Goal: Check status: Check status

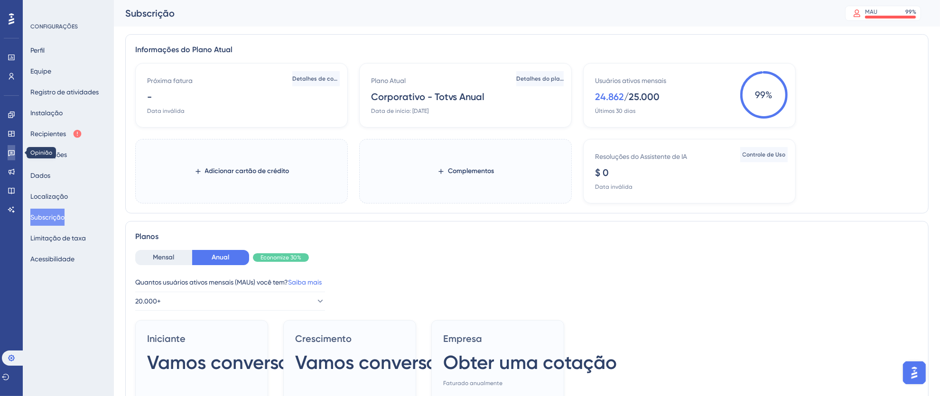
click at [8, 156] on link at bounding box center [12, 152] width 8 height 15
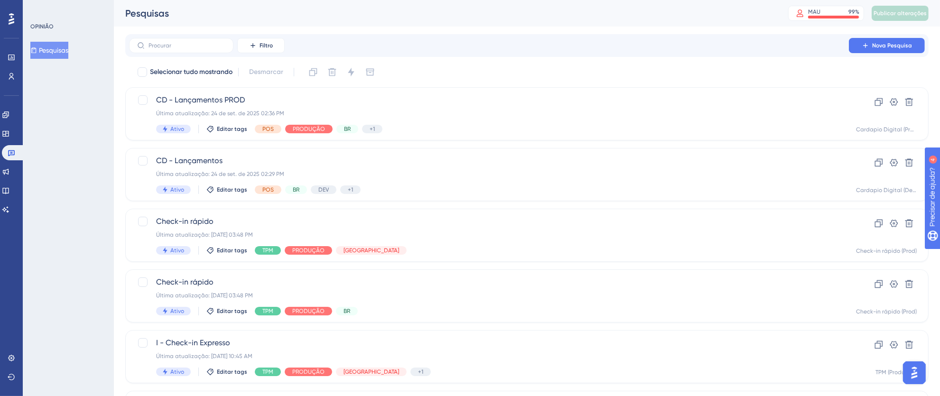
click at [11, 24] on icon at bounding box center [12, 18] width 6 height 11
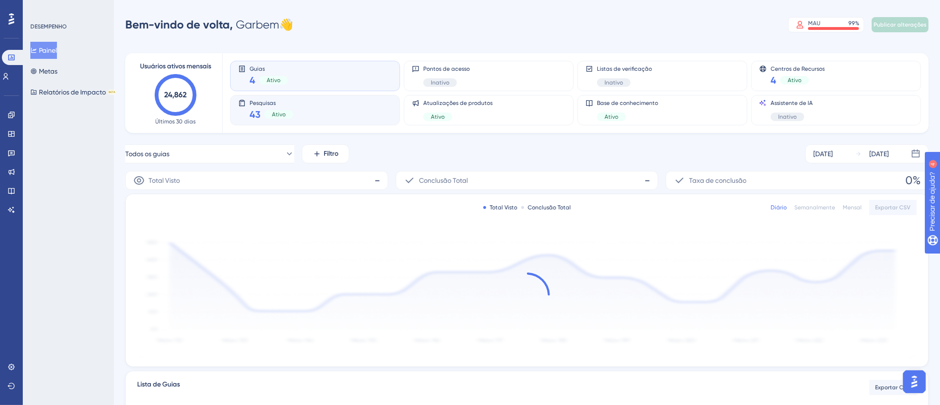
click at [311, 110] on div "Pesquisas 43 Ativo" at bounding box center [315, 110] width 154 height 22
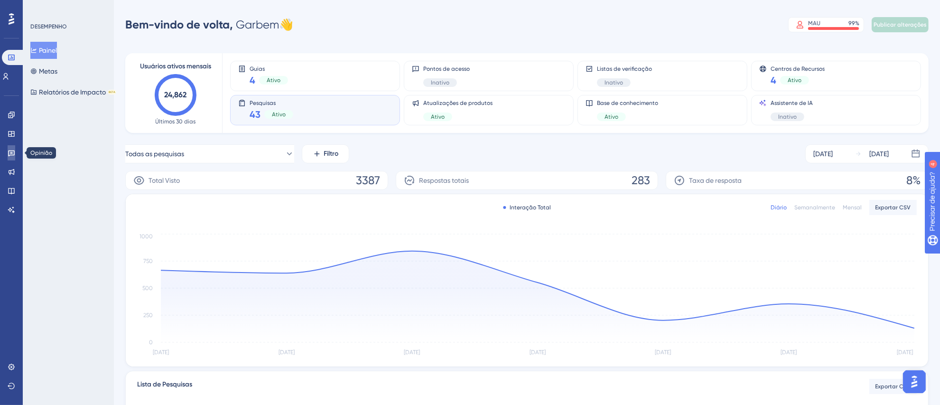
click at [10, 155] on icon at bounding box center [12, 153] width 8 height 8
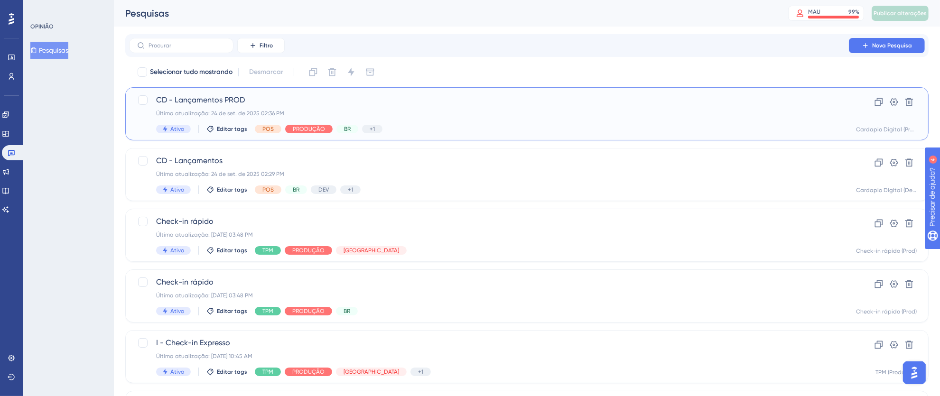
click at [512, 111] on div "Última atualização: 24 de set. de 2025 02:36 PM" at bounding box center [489, 114] width 666 height 8
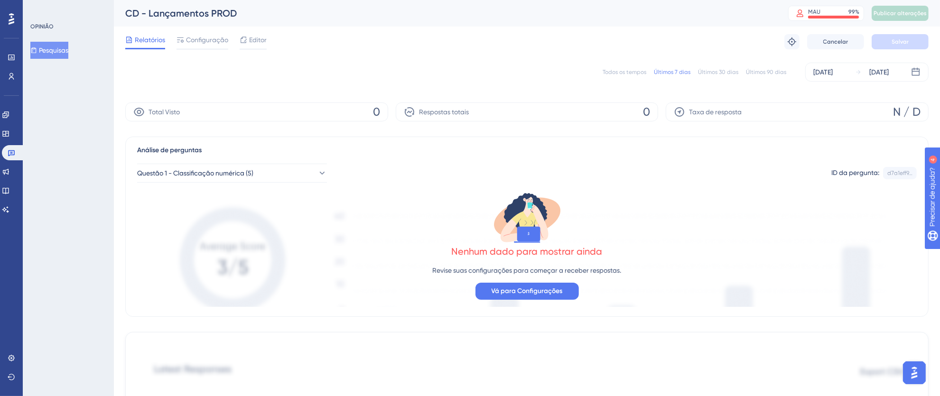
click at [620, 69] on font "Todos os tempos" at bounding box center [624, 72] width 44 height 7
click at [11, 155] on icon at bounding box center [11, 153] width 7 height 6
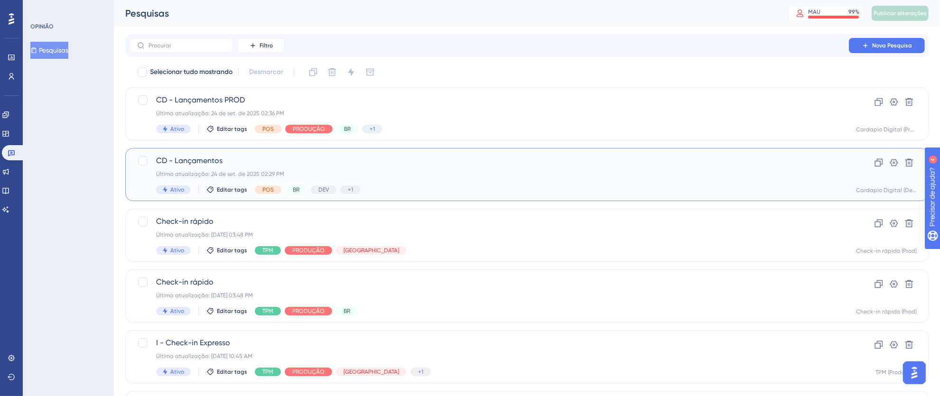
click at [524, 168] on div "CD - Lançamentos Última atualização: 24 de set. de 2025 02:29 PM Ativo Editar t…" at bounding box center [489, 174] width 666 height 39
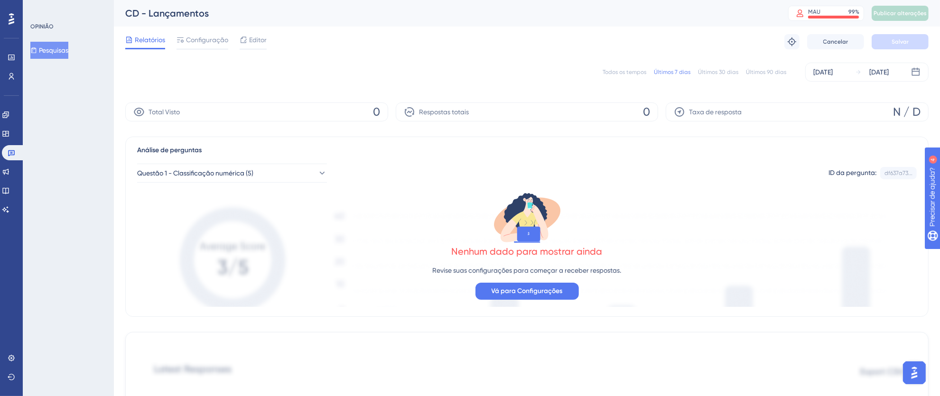
click at [618, 71] on font "Todos os tempos" at bounding box center [624, 72] width 44 height 7
click at [4, 23] on div at bounding box center [11, 18] width 15 height 15
